Goal: Task Accomplishment & Management: Complete application form

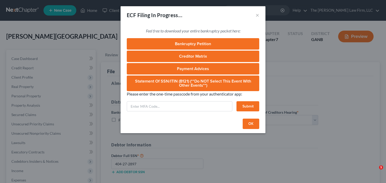
select select "0"
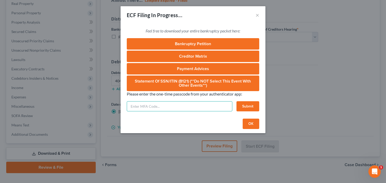
click at [183, 106] on input "text" at bounding box center [180, 106] width 106 height 10
click at [249, 124] on button "OK" at bounding box center [251, 123] width 17 height 10
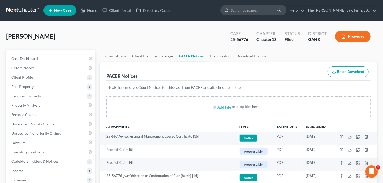
click at [259, 9] on input "search" at bounding box center [254, 10] width 47 height 10
type input "duvall"
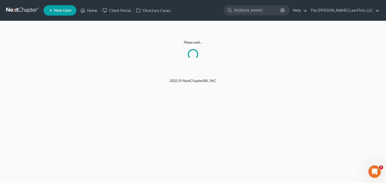
click at [27, 9] on link at bounding box center [22, 10] width 33 height 9
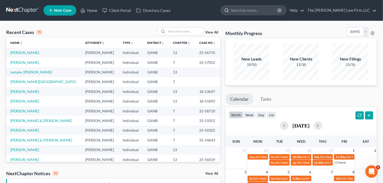
click at [257, 10] on input "search" at bounding box center [254, 10] width 47 height 10
type input "roberts"
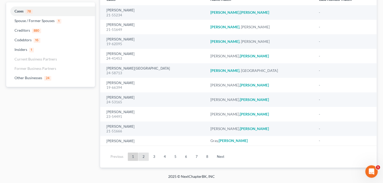
click at [143, 156] on link "2" at bounding box center [144, 156] width 10 height 8
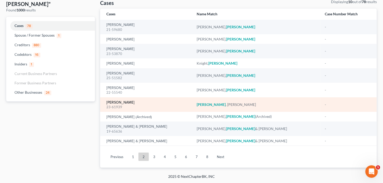
click at [116, 101] on link "Roberts, Carrielois" at bounding box center [120, 102] width 28 height 4
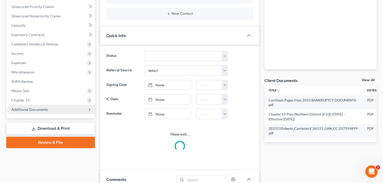
scroll to position [16, 0]
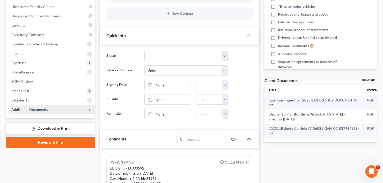
drag, startPoint x: 26, startPoint y: 113, endPoint x: 27, endPoint y: 110, distance: 2.8
click at [26, 112] on span "Additional Documents" at bounding box center [51, 109] width 88 height 9
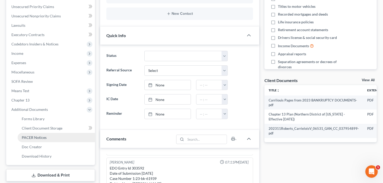
click at [33, 135] on span "PACER Notices" at bounding box center [34, 137] width 25 height 4
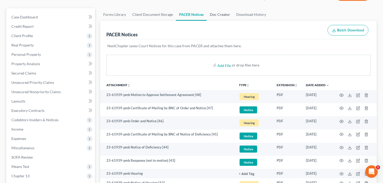
scroll to position [62, 0]
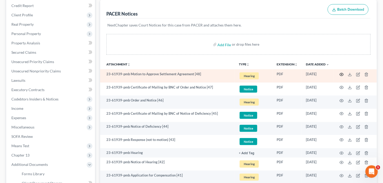
click at [342, 74] on icon "button" at bounding box center [342, 74] width 4 height 4
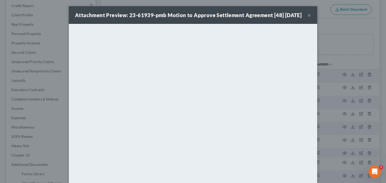
click at [308, 17] on button "×" at bounding box center [310, 15] width 4 height 6
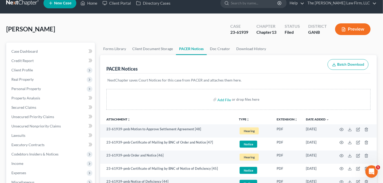
scroll to position [0, 0]
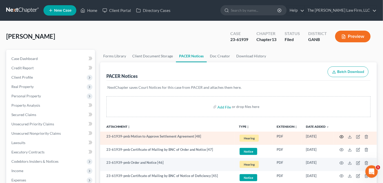
click at [341, 135] on icon "button" at bounding box center [342, 136] width 4 height 3
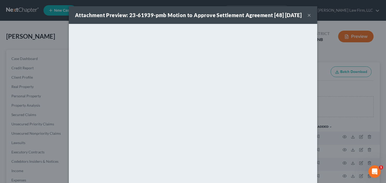
click at [309, 18] on button "×" at bounding box center [310, 15] width 4 height 6
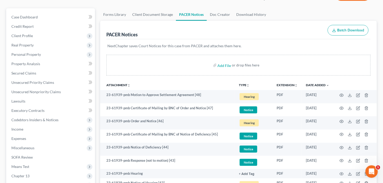
scroll to position [62, 0]
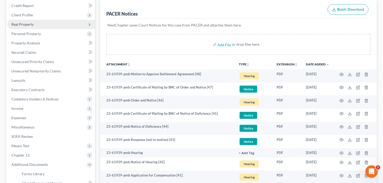
click at [28, 20] on span "Real Property" at bounding box center [51, 24] width 88 height 9
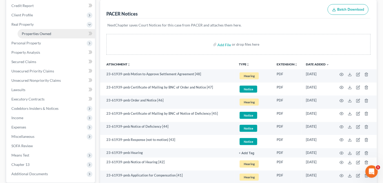
click at [41, 35] on span "Properties Owned" at bounding box center [37, 33] width 30 height 4
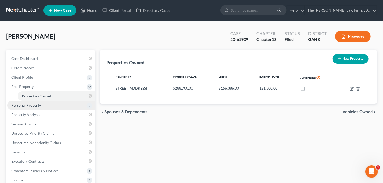
click at [44, 107] on span "Personal Property" at bounding box center [51, 104] width 88 height 9
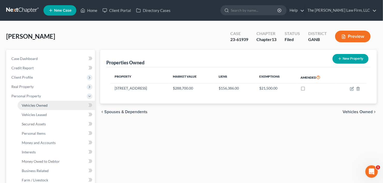
click at [54, 106] on link "Vehicles Owned" at bounding box center [56, 104] width 77 height 9
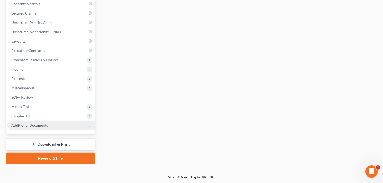
click at [51, 122] on span "Additional Documents" at bounding box center [51, 124] width 88 height 9
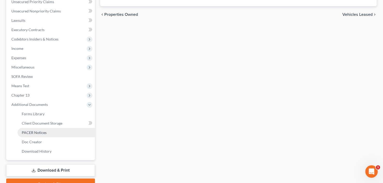
click at [52, 129] on link "PACER Notices" at bounding box center [56, 132] width 77 height 9
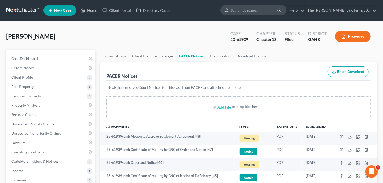
click at [278, 15] on input "search" at bounding box center [254, 10] width 47 height 10
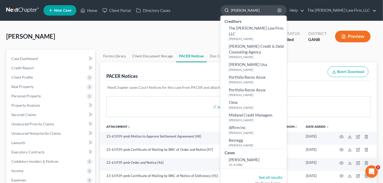
click at [256, 10] on input "lamon" at bounding box center [254, 10] width 47 height 10
type input "lamont"
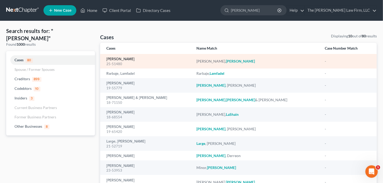
click at [115, 60] on link "Williams, Lamont" at bounding box center [120, 59] width 28 height 4
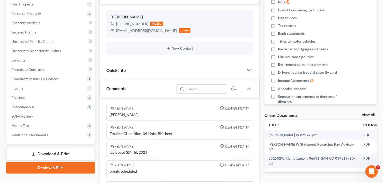
scroll to position [145, 0]
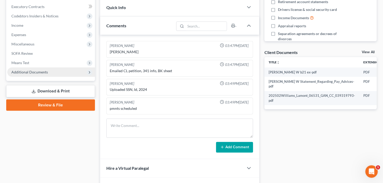
click at [28, 71] on span "Additional Documents" at bounding box center [29, 72] width 37 height 4
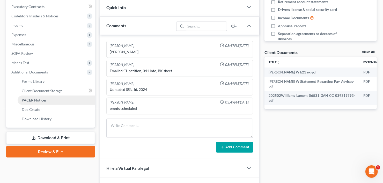
click at [38, 98] on span "PACER Notices" at bounding box center [34, 100] width 25 height 4
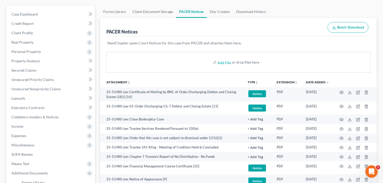
scroll to position [25, 0]
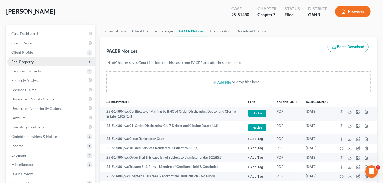
click at [31, 63] on span "Real Property" at bounding box center [51, 61] width 88 height 9
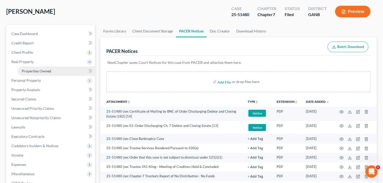
click at [42, 71] on span "Properties Owned" at bounding box center [37, 71] width 30 height 4
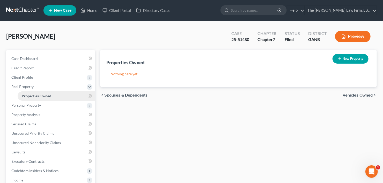
scroll to position [62, 0]
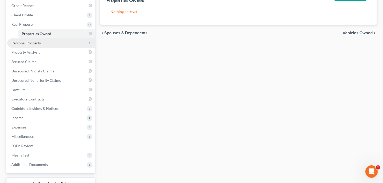
click at [46, 44] on span "Personal Property" at bounding box center [51, 42] width 88 height 9
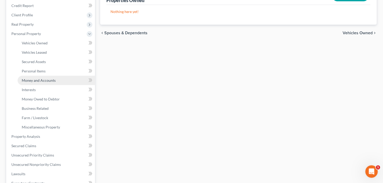
click at [42, 78] on span "Money and Accounts" at bounding box center [39, 80] width 34 height 4
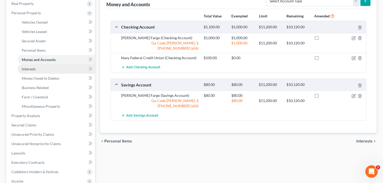
click at [33, 70] on span "Interests" at bounding box center [29, 69] width 14 height 4
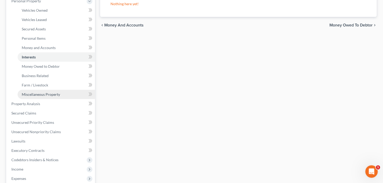
scroll to position [124, 0]
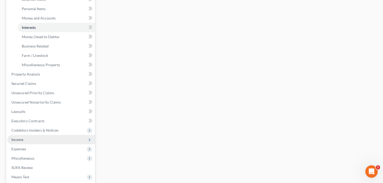
click at [32, 136] on span "Income" at bounding box center [51, 139] width 88 height 9
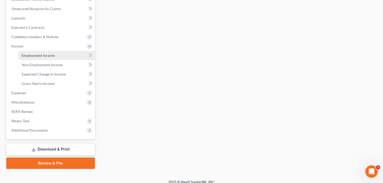
click at [46, 55] on span "Employment Income" at bounding box center [38, 55] width 33 height 4
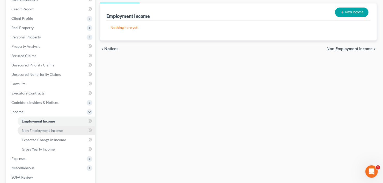
scroll to position [62, 0]
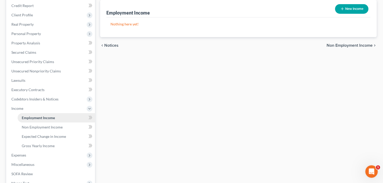
click at [47, 121] on link "Employment Income" at bounding box center [56, 117] width 77 height 9
click at [46, 125] on span "Non Employment Income" at bounding box center [42, 127] width 41 height 4
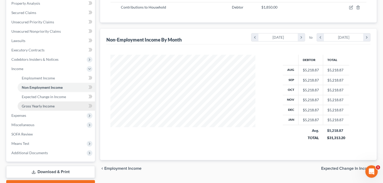
scroll to position [104, 0]
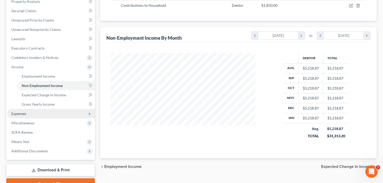
click at [22, 112] on span "Expenses" at bounding box center [18, 113] width 15 height 4
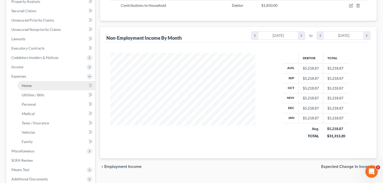
click at [33, 86] on link "Home" at bounding box center [56, 85] width 77 height 9
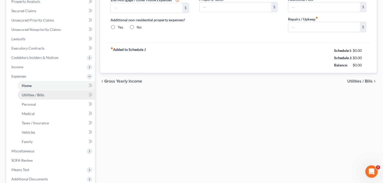
type input "1,806.00"
type input "0.00"
radio input "true"
type input "0.00"
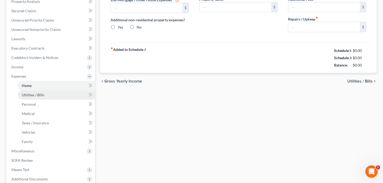
type input "0.00"
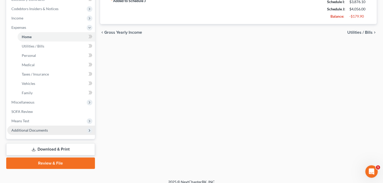
scroll to position [157, 0]
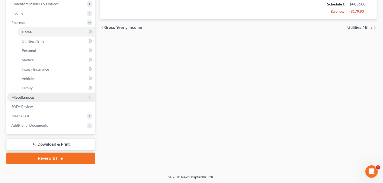
click at [26, 96] on span "Miscellaneous" at bounding box center [22, 97] width 23 height 4
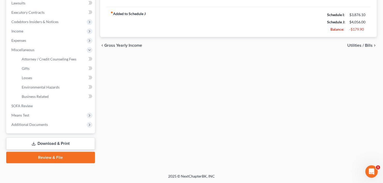
scroll to position [139, 0]
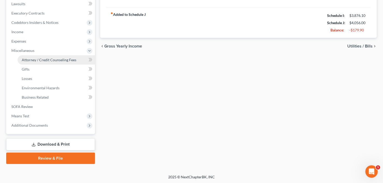
click at [47, 62] on link "Attorney / Credit Counseling Fees" at bounding box center [56, 59] width 77 height 9
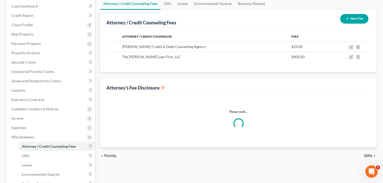
select select "3"
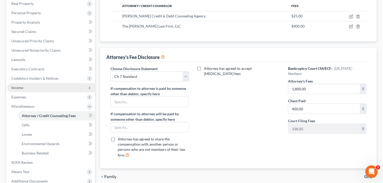
scroll to position [139, 0]
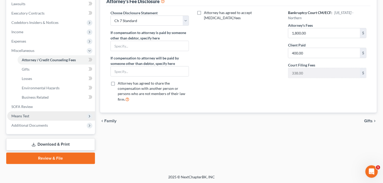
drag, startPoint x: 40, startPoint y: 126, endPoint x: 42, endPoint y: 115, distance: 11.4
click at [40, 126] on span "Additional Documents" at bounding box center [29, 125] width 37 height 4
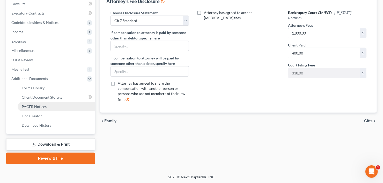
click at [44, 108] on span "PACER Notices" at bounding box center [34, 106] width 25 height 4
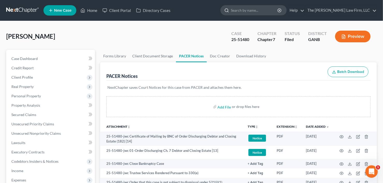
click at [258, 11] on input "search" at bounding box center [254, 10] width 47 height 10
click at [272, 11] on input "search" at bounding box center [254, 10] width 47 height 10
type input "robert"
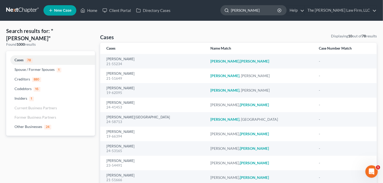
click at [261, 10] on input "robert" at bounding box center [254, 10] width 47 height 10
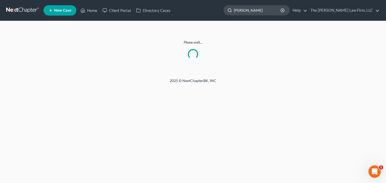
click at [268, 11] on input "roberts" at bounding box center [257, 10] width 47 height 10
drag, startPoint x: 268, startPoint y: 11, endPoint x: 228, endPoint y: 16, distance: 39.9
click at [228, 16] on ul "New Case Home Client Portal Directory Cases robert - No Result - Codebtors Caro…" at bounding box center [212, 10] width 337 height 13
type input "c"
type input "Roberts"
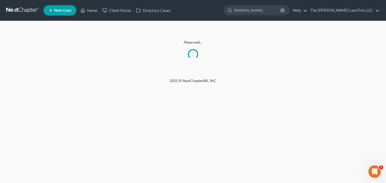
click at [19, 8] on link at bounding box center [22, 10] width 33 height 9
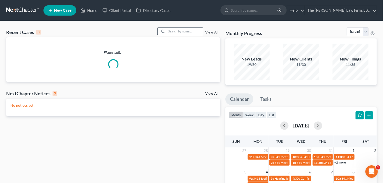
click at [182, 30] on input "search" at bounding box center [185, 31] width 36 height 8
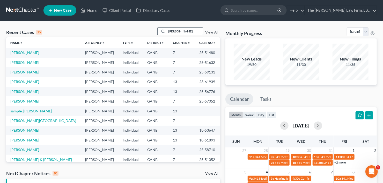
type input "roberts"
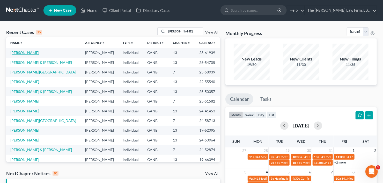
click at [31, 53] on link "Roberts, Carrielois" at bounding box center [24, 52] width 29 height 4
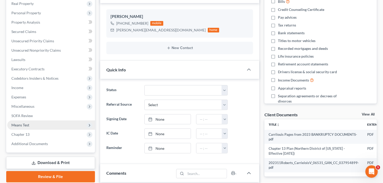
scroll to position [16, 0]
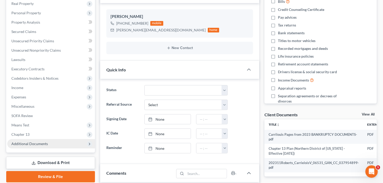
click at [33, 144] on span "Additional Documents" at bounding box center [29, 143] width 37 height 4
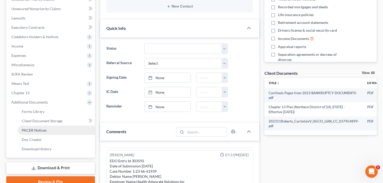
click at [45, 130] on span "PACER Notices" at bounding box center [34, 130] width 25 height 4
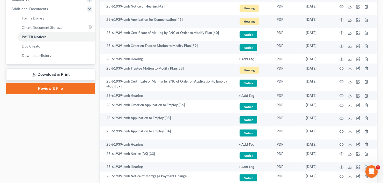
scroll to position [228, 0]
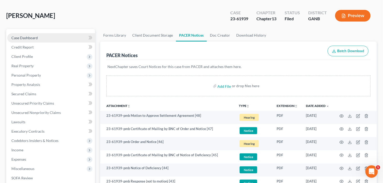
click at [31, 34] on link "Case Dashboard" at bounding box center [51, 37] width 88 height 9
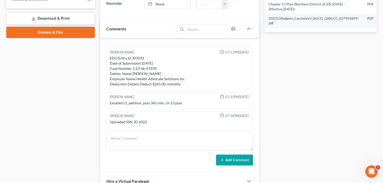
scroll to position [228, 0]
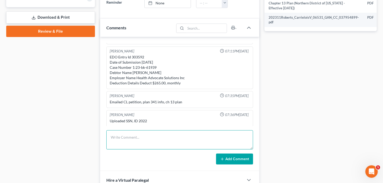
click at [180, 137] on textarea at bounding box center [179, 139] width 147 height 19
type textarea "no charge for motion to approve or retain"
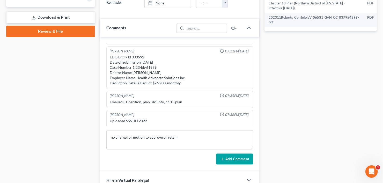
click at [227, 155] on button "Add Comment" at bounding box center [234, 158] width 37 height 11
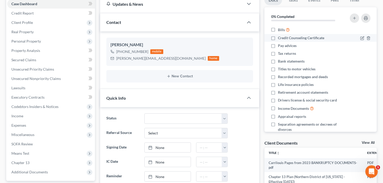
scroll to position [0, 0]
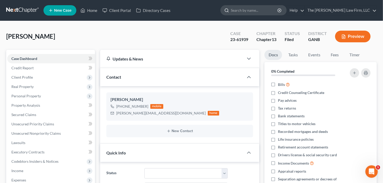
click at [254, 11] on input "search" at bounding box center [254, 10] width 47 height 10
type input "lamont"
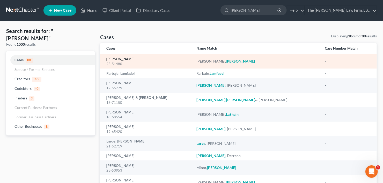
click at [117, 59] on link "Williams, Lamont" at bounding box center [120, 59] width 28 height 4
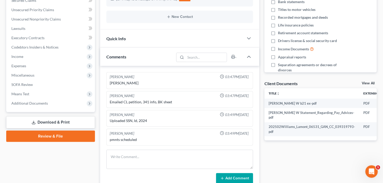
scroll to position [124, 0]
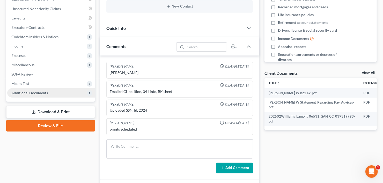
click at [20, 94] on span "Additional Documents" at bounding box center [29, 92] width 37 height 4
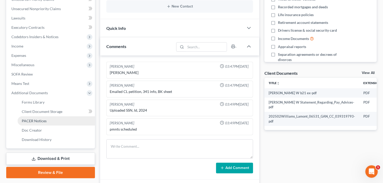
click at [31, 121] on span "PACER Notices" at bounding box center [34, 120] width 25 height 4
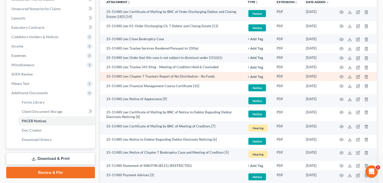
scroll to position [83, 0]
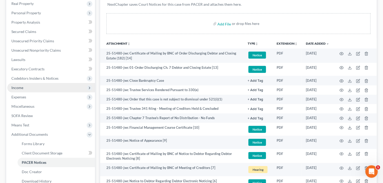
click at [25, 91] on span "Income" at bounding box center [51, 87] width 88 height 9
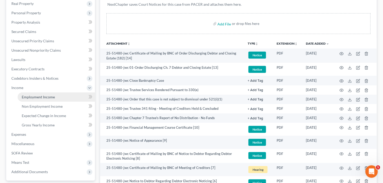
click at [34, 97] on span "Employment Income" at bounding box center [38, 97] width 33 height 4
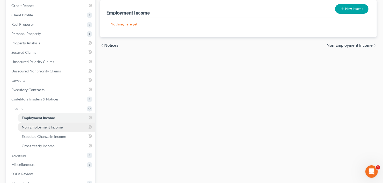
click at [40, 127] on span "Non Employment Income" at bounding box center [42, 127] width 41 height 4
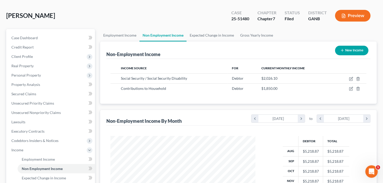
scroll to position [41, 0]
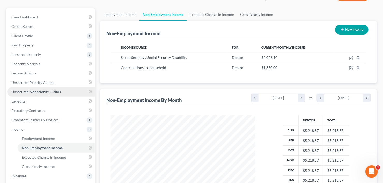
click at [25, 91] on span "Unsecured Nonpriority Claims" at bounding box center [35, 91] width 49 height 4
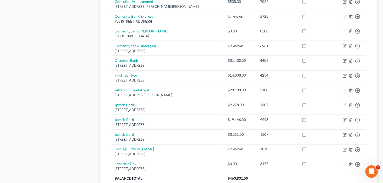
scroll to position [414, 0]
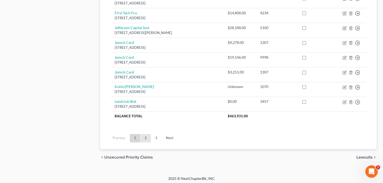
click at [146, 138] on link "2" at bounding box center [146, 138] width 10 height 8
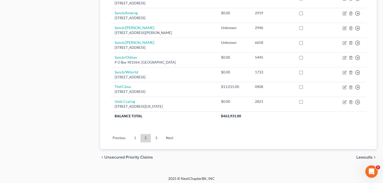
click at [157, 138] on link "3" at bounding box center [156, 138] width 10 height 8
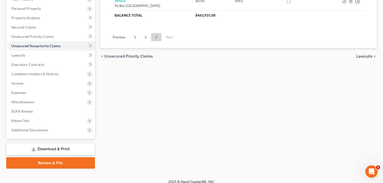
scroll to position [92, 0]
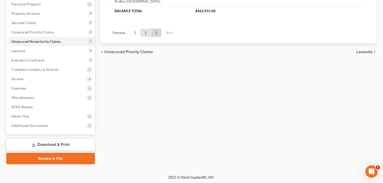
click at [143, 33] on link "2" at bounding box center [146, 32] width 10 height 8
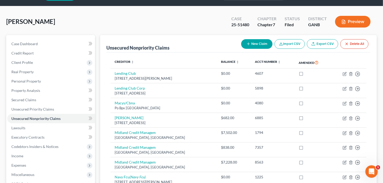
scroll to position [0, 0]
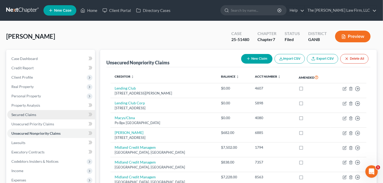
click at [18, 115] on span "Secured Claims" at bounding box center [23, 114] width 25 height 4
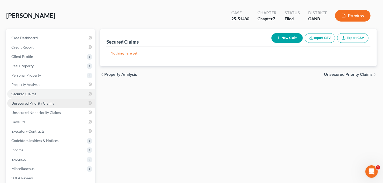
click at [33, 105] on link "Unsecured Priority Claims" at bounding box center [51, 102] width 88 height 9
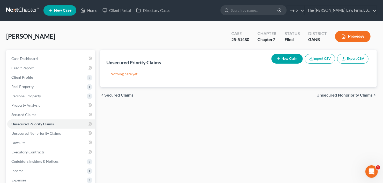
scroll to position [21, 0]
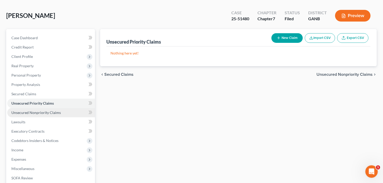
click at [33, 114] on link "Unsecured Nonpriority Claims" at bounding box center [51, 112] width 88 height 9
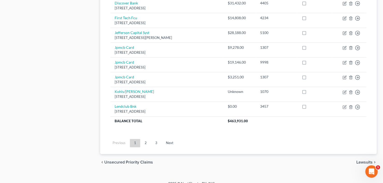
scroll to position [414, 0]
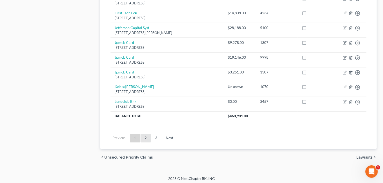
click at [146, 135] on link "2" at bounding box center [146, 138] width 10 height 8
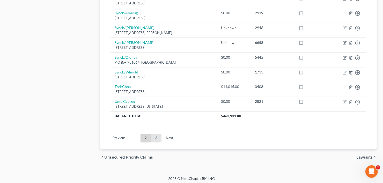
click at [156, 135] on link "3" at bounding box center [156, 138] width 10 height 8
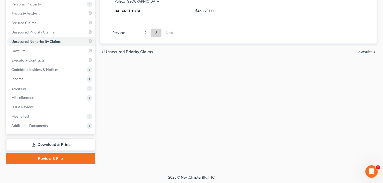
scroll to position [30, 0]
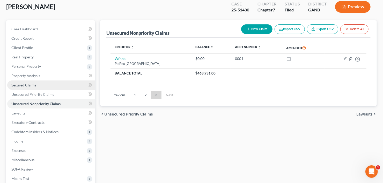
click at [18, 85] on span "Secured Claims" at bounding box center [23, 85] width 25 height 4
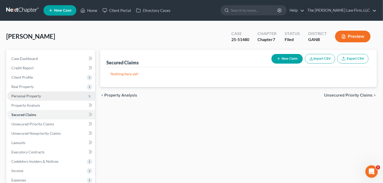
click at [37, 96] on span "Personal Property" at bounding box center [26, 96] width 30 height 4
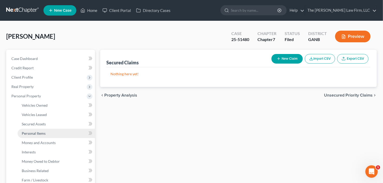
click at [45, 133] on link "Personal Items" at bounding box center [56, 132] width 77 height 9
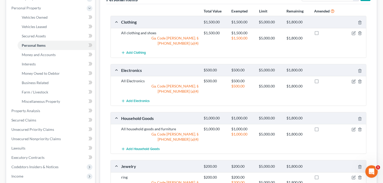
scroll to position [62, 0]
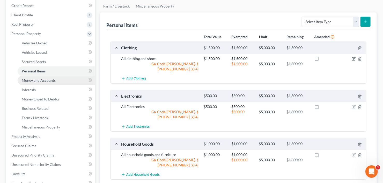
click at [29, 83] on link "Money and Accounts" at bounding box center [56, 80] width 77 height 9
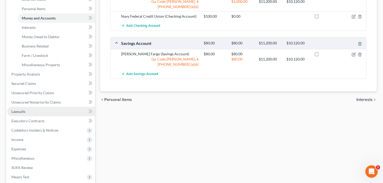
click at [25, 109] on span "Lawsuits" at bounding box center [18, 111] width 14 height 4
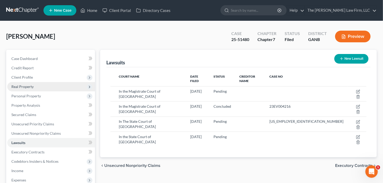
click at [33, 84] on span "Real Property" at bounding box center [22, 86] width 22 height 4
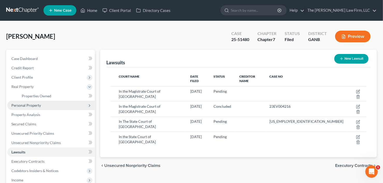
click at [31, 104] on span "Personal Property" at bounding box center [26, 105] width 30 height 4
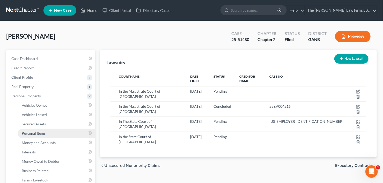
click at [35, 133] on span "Personal Items" at bounding box center [34, 133] width 24 height 4
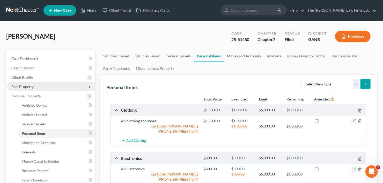
click at [43, 83] on span "Real Property" at bounding box center [51, 86] width 88 height 9
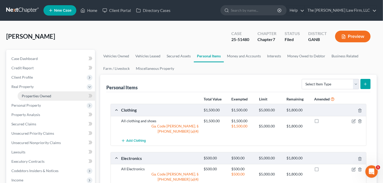
click at [44, 96] on span "Properties Owned" at bounding box center [37, 96] width 30 height 4
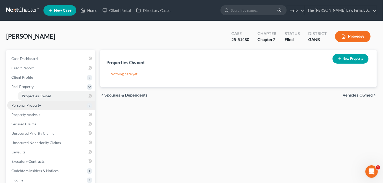
click at [37, 105] on span "Personal Property" at bounding box center [26, 105] width 30 height 4
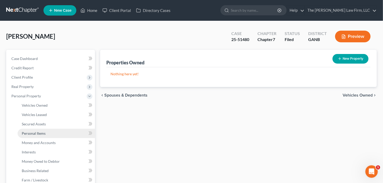
click at [46, 134] on link "Personal Items" at bounding box center [56, 132] width 77 height 9
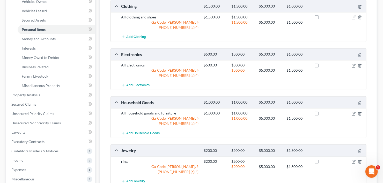
scroll to position [62, 0]
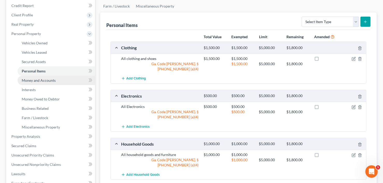
click at [40, 80] on span "Money and Accounts" at bounding box center [39, 80] width 34 height 4
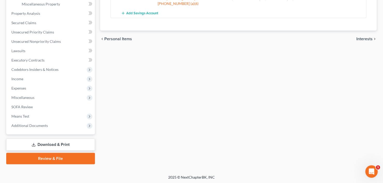
scroll to position [185, 0]
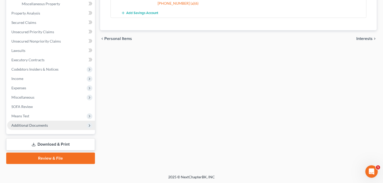
click at [29, 125] on span "Additional Documents" at bounding box center [29, 125] width 37 height 4
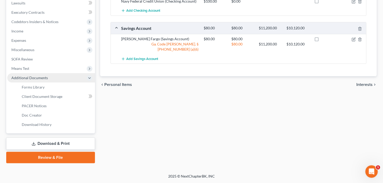
scroll to position [139, 0]
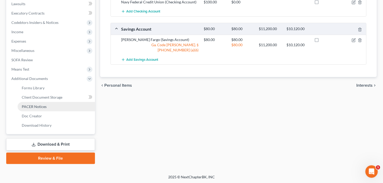
click at [31, 109] on link "PACER Notices" at bounding box center [56, 106] width 77 height 9
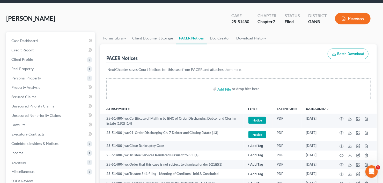
scroll to position [41, 0]
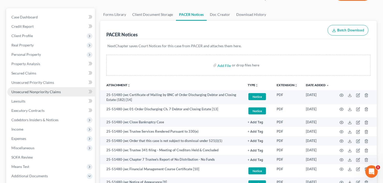
click at [31, 94] on link "Unsecured Nonpriority Claims" at bounding box center [51, 91] width 88 height 9
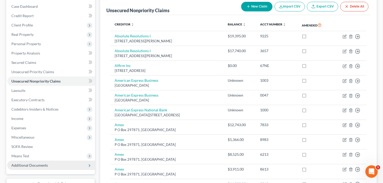
scroll to position [104, 0]
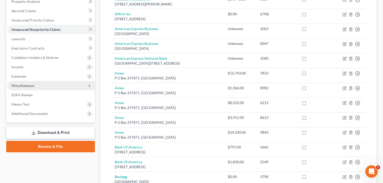
click at [36, 84] on span "Miscellaneous" at bounding box center [51, 85] width 88 height 9
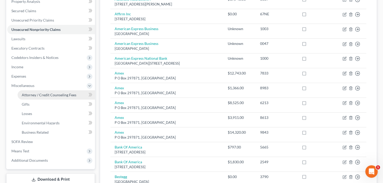
click at [36, 92] on span "Attorney / Credit Counseling Fees" at bounding box center [49, 94] width 55 height 4
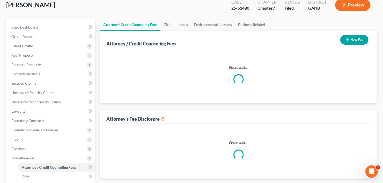
scroll to position [1, 0]
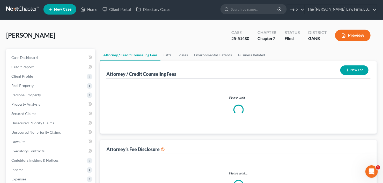
select select "3"
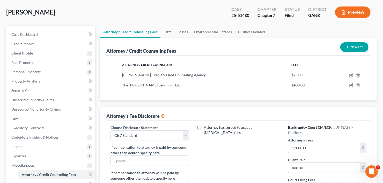
scroll to position [0, 0]
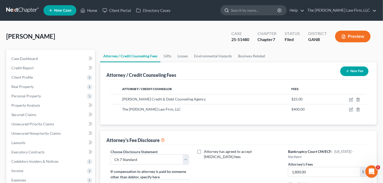
click at [268, 9] on input "search" at bounding box center [254, 10] width 47 height 10
type input "sample"
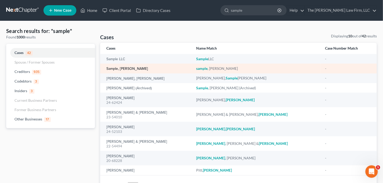
click at [116, 69] on link "sample, john" at bounding box center [127, 69] width 42 height 4
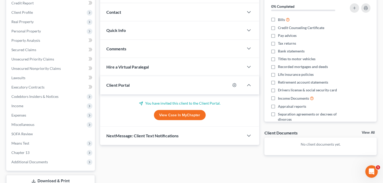
scroll to position [101, 0]
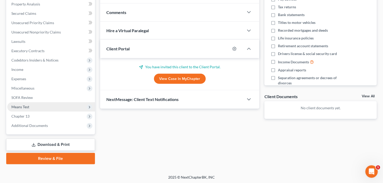
click at [35, 107] on span "Means Test" at bounding box center [51, 106] width 88 height 9
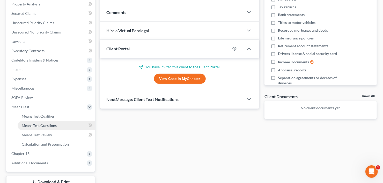
click at [35, 127] on link "Means Test Questions" at bounding box center [56, 125] width 77 height 9
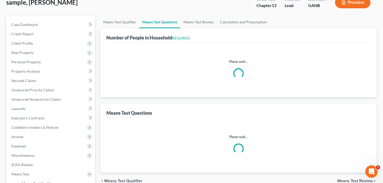
scroll to position [41, 0]
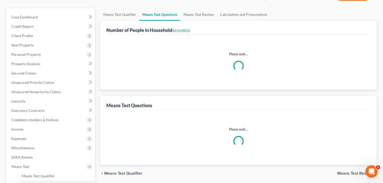
select select "1"
select select "60"
select select "1"
select select "3"
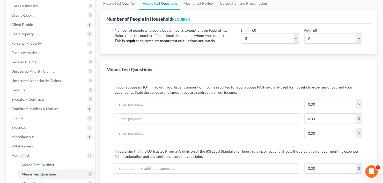
scroll to position [62, 0]
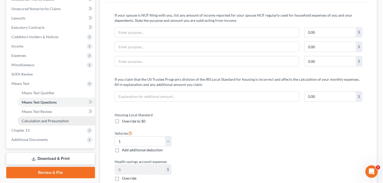
click at [50, 121] on span "Calculation and Presumption" at bounding box center [45, 120] width 47 height 4
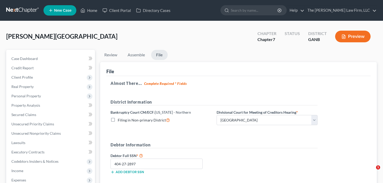
select select "0"
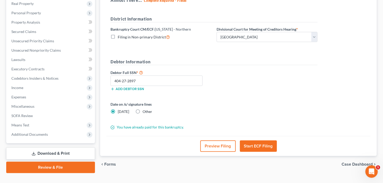
click at [258, 145] on button "Start ECF Filing" at bounding box center [258, 145] width 37 height 11
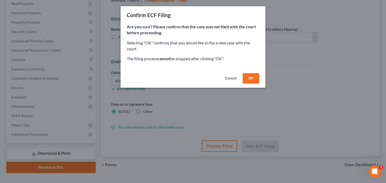
click at [253, 77] on button "OK" at bounding box center [251, 78] width 17 height 10
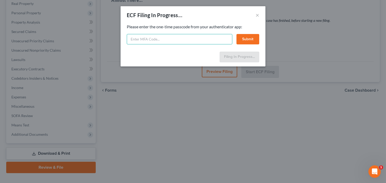
click at [154, 41] on input "text" at bounding box center [180, 39] width 106 height 10
type input "134946"
click at [239, 39] on button "Submit" at bounding box center [248, 39] width 23 height 10
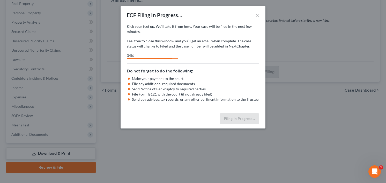
select select "0"
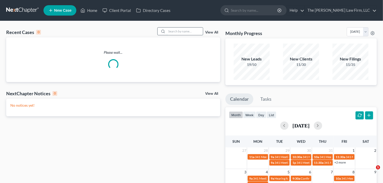
click at [186, 33] on input "search" at bounding box center [185, 31] width 36 height 8
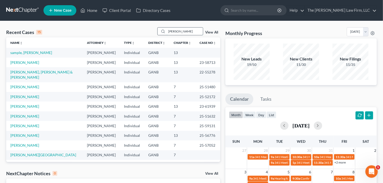
type input "duvall"
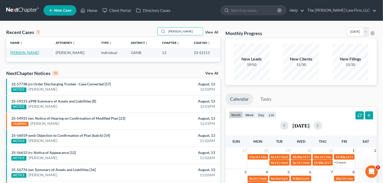
click at [18, 52] on link "Duvall, Joey" at bounding box center [24, 52] width 29 height 4
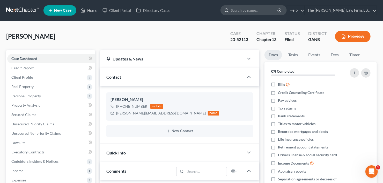
click at [268, 11] on input "search" at bounding box center [254, 10] width 47 height 10
type input "roberts"
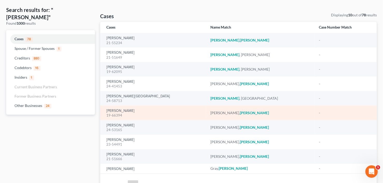
scroll to position [49, 0]
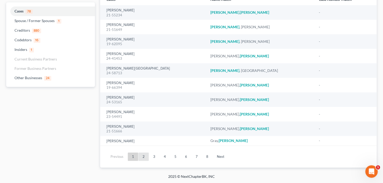
click at [144, 157] on link "2" at bounding box center [144, 156] width 10 height 8
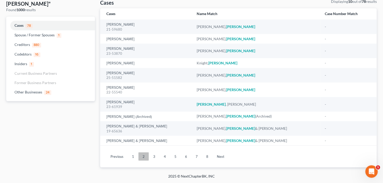
scroll to position [34, 0]
click at [155, 156] on link "3" at bounding box center [154, 156] width 10 height 8
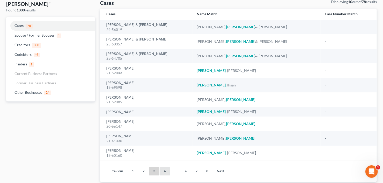
click at [164, 169] on link "4" at bounding box center [165, 171] width 10 height 8
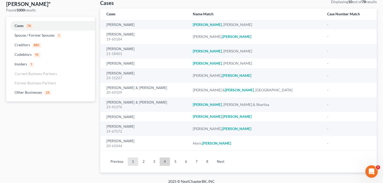
click at [131, 162] on link "1" at bounding box center [133, 161] width 10 height 8
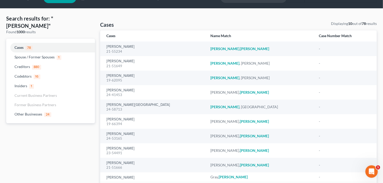
scroll to position [0, 0]
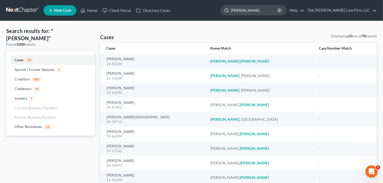
click at [258, 12] on input "roberts" at bounding box center [254, 10] width 47 height 10
click at [229, 17] on nav "Home New Case Client Portal Directory Cases The Craig Black Law Firm, LLC cb@cr…" at bounding box center [191, 10] width 383 height 21
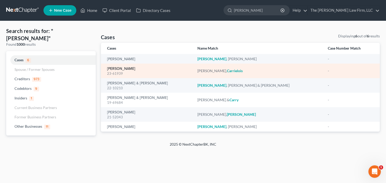
type input "carr"
click at [123, 69] on link "Roberts, Carrielois" at bounding box center [121, 69] width 28 height 4
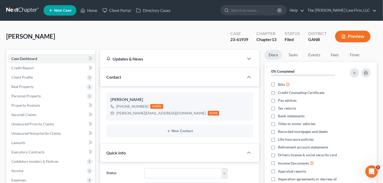
scroll to position [34, 0]
